Goal: Find specific page/section: Find specific page/section

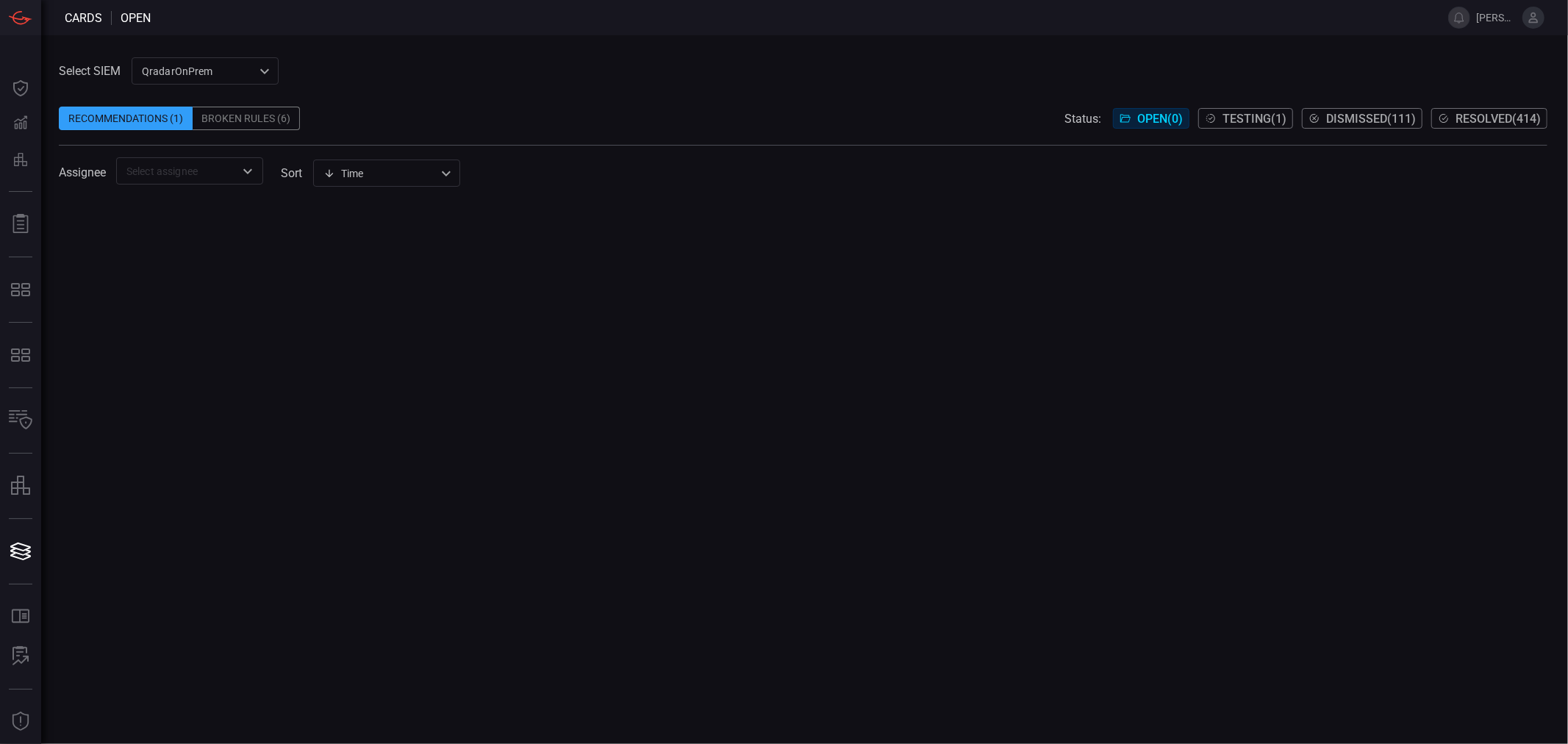
click at [225, 74] on div "QradarOnPrem 5aadb41e-e732-4a7a-884f-5c29e918b1b8 ​" at bounding box center [205, 71] width 147 height 27
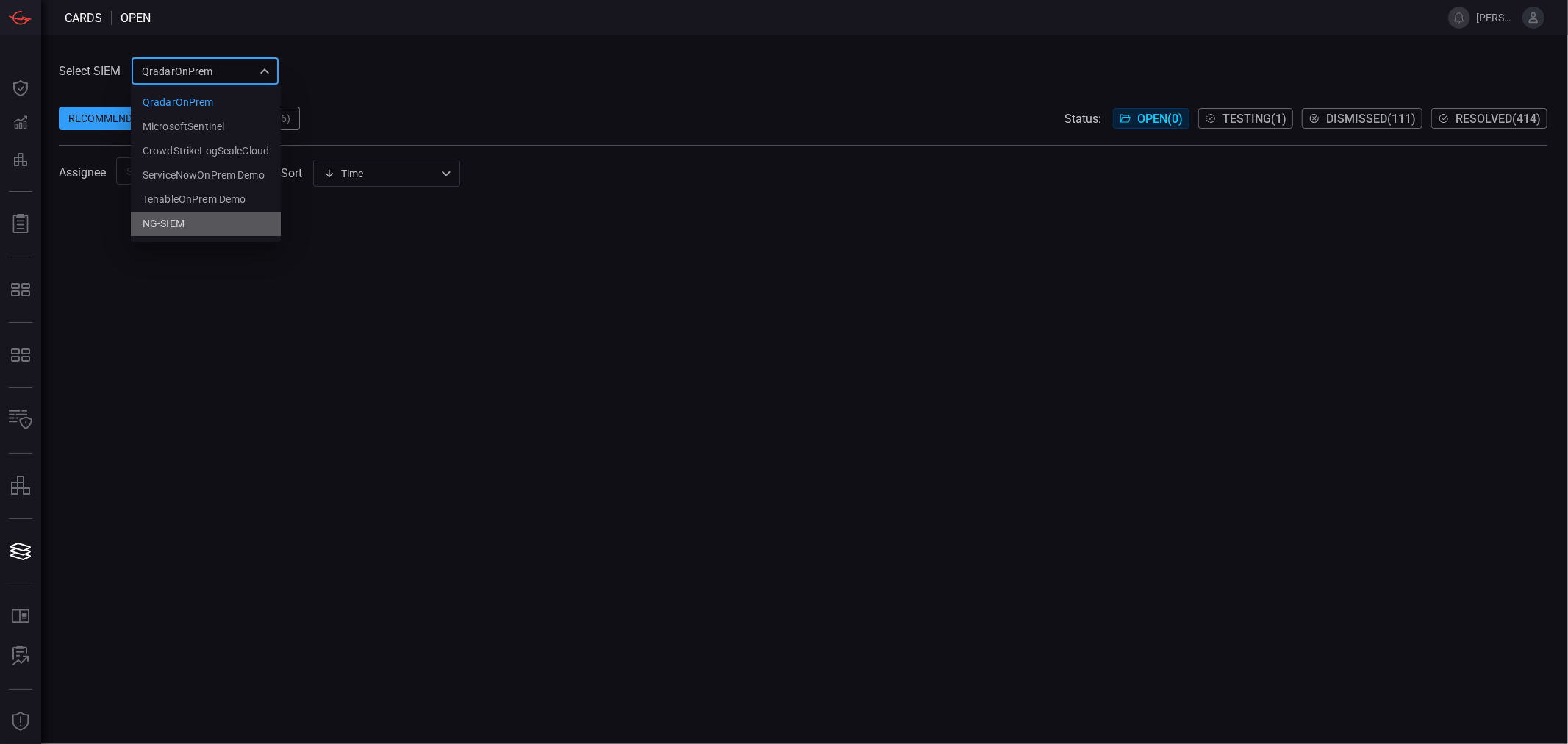
click at [163, 217] on div "NG-SIEM" at bounding box center [163, 224] width 42 height 16
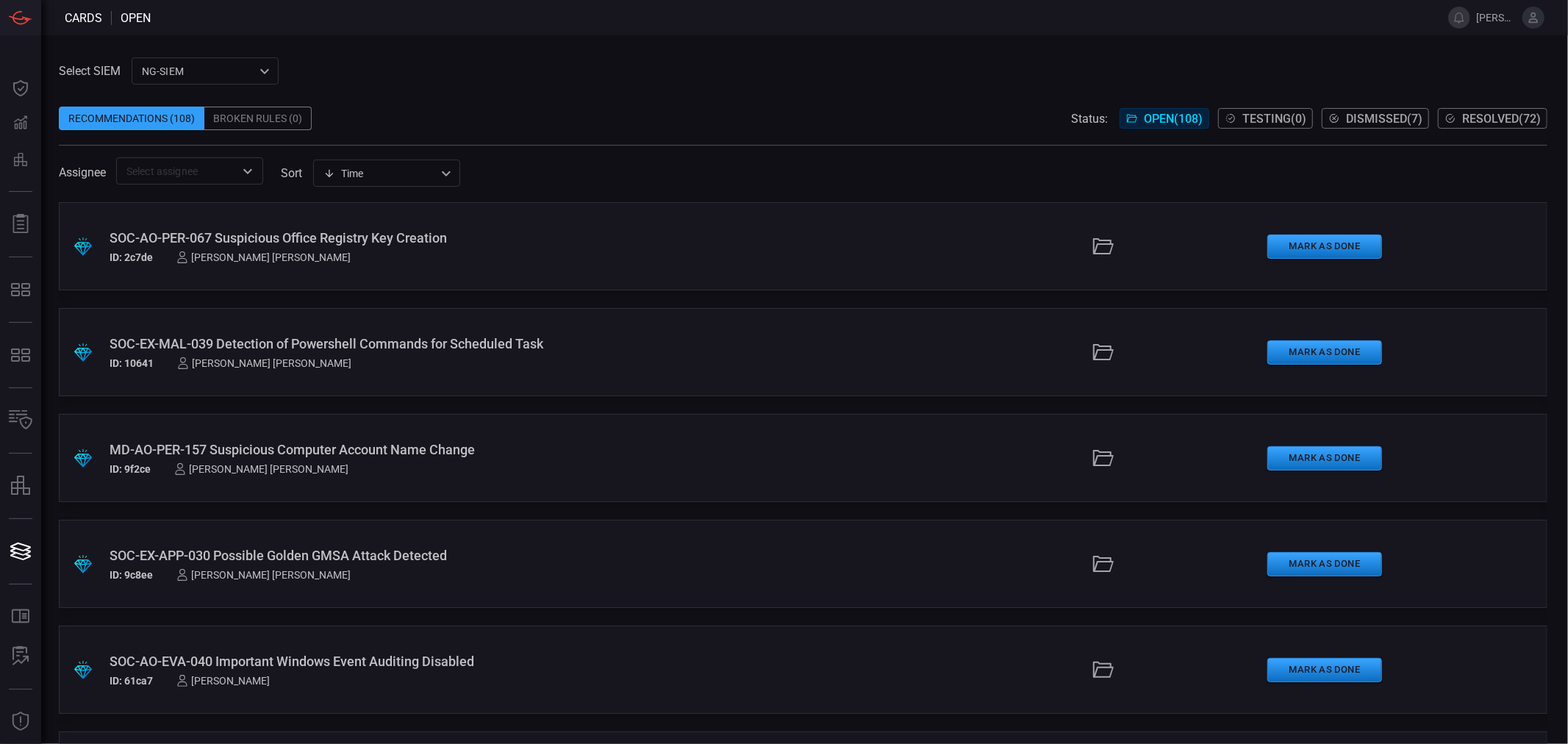
click at [247, 179] on icon "Open" at bounding box center [247, 171] width 17 height 17
click at [447, 122] on div "Recommendations (108) Broken Rules (0) Status: Open ( 108 ) Testing ( 0 ) Dismi…" at bounding box center [803, 118] width 1488 height 23
